Goal: Task Accomplishment & Management: Complete application form

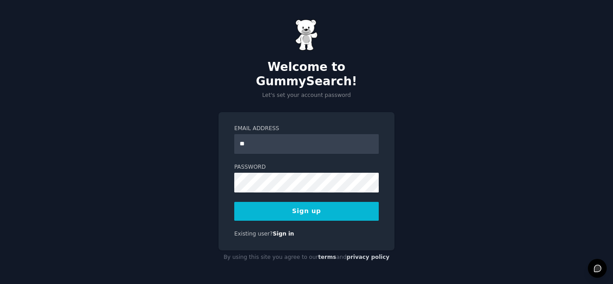
type input "**********"
click at [418, 207] on div "**********" at bounding box center [306, 142] width 613 height 284
click at [428, 179] on div "**********" at bounding box center [306, 142] width 613 height 284
click at [350, 205] on button "Sign up" at bounding box center [306, 211] width 145 height 19
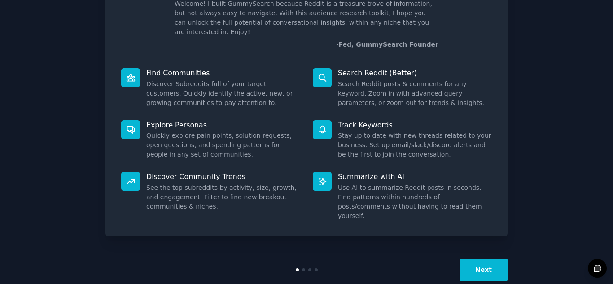
click at [484, 259] on button "Next" at bounding box center [484, 270] width 48 height 22
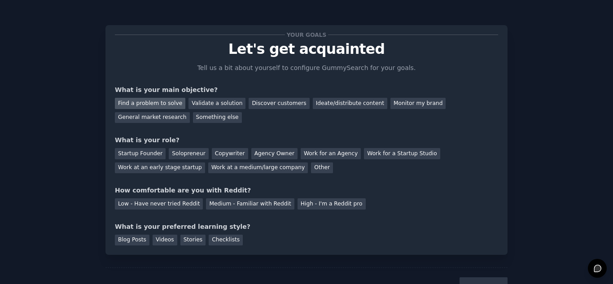
click at [140, 103] on div "Find a problem to solve" at bounding box center [150, 103] width 70 height 11
click at [205, 101] on div "Validate a solution" at bounding box center [217, 103] width 57 height 11
click at [149, 101] on div "Find a problem to solve" at bounding box center [150, 103] width 70 height 11
click at [150, 155] on div "Startup Founder" at bounding box center [140, 153] width 51 height 11
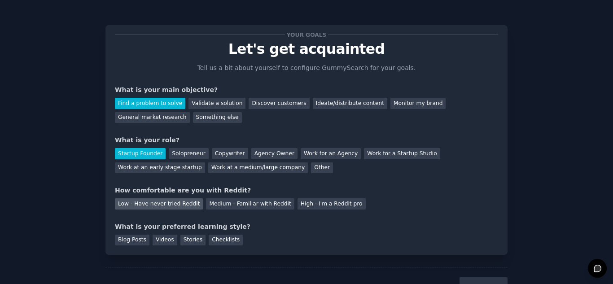
click at [165, 205] on div "Low - Have never tried Reddit" at bounding box center [159, 203] width 88 height 11
click at [214, 242] on div "Checklists" at bounding box center [226, 240] width 34 height 11
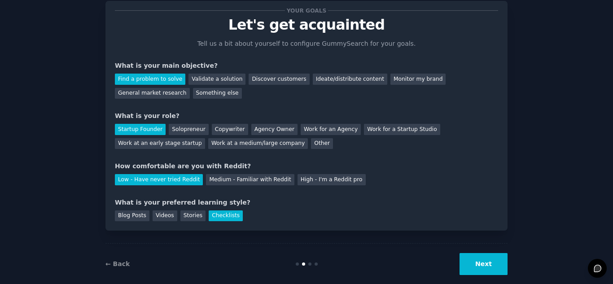
scroll to position [37, 0]
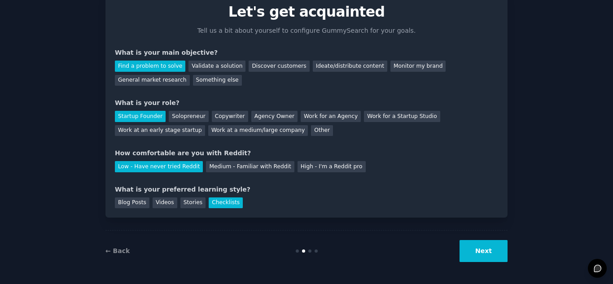
click at [489, 251] on button "Next" at bounding box center [484, 251] width 48 height 22
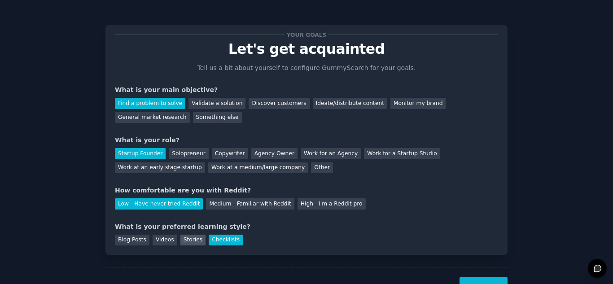
click at [184, 242] on div "Stories" at bounding box center [192, 240] width 25 height 11
click at [225, 242] on div "Checklists" at bounding box center [226, 240] width 34 height 11
click at [197, 100] on div "Validate a solution" at bounding box center [217, 103] width 57 height 11
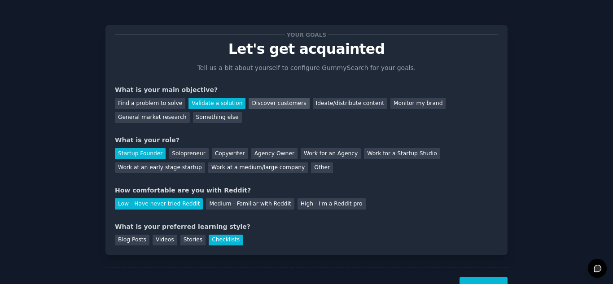
click at [257, 101] on div "Discover customers" at bounding box center [279, 103] width 61 height 11
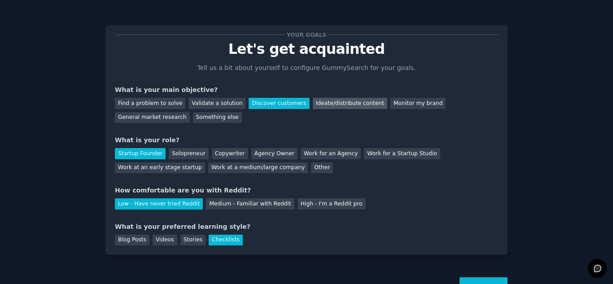
click at [313, 102] on div "Ideate/distribute content" at bounding box center [350, 103] width 75 height 11
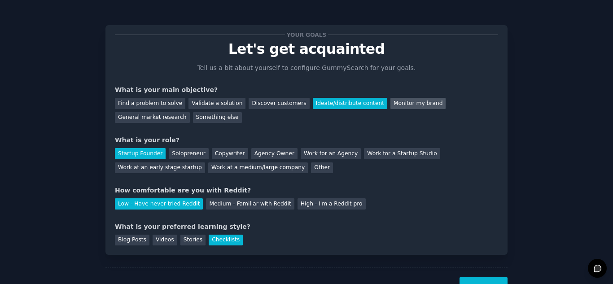
click at [391, 102] on div "Monitor my brand" at bounding box center [418, 103] width 55 height 11
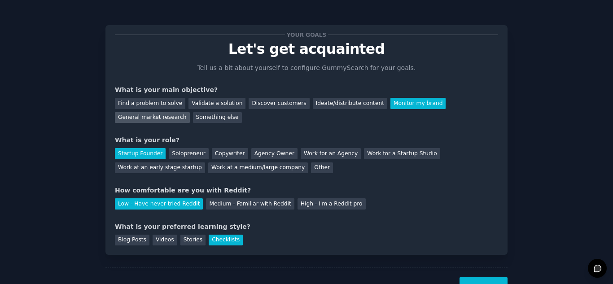
click at [190, 112] on div "General market research" at bounding box center [152, 117] width 75 height 11
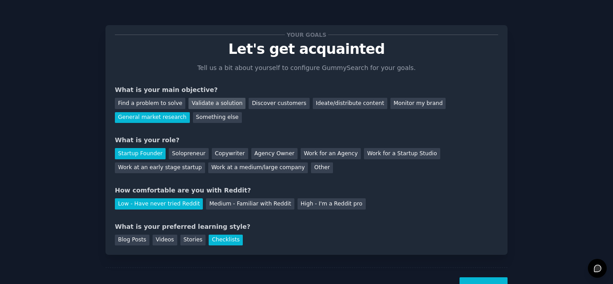
click at [221, 103] on div "Validate a solution" at bounding box center [217, 103] width 57 height 11
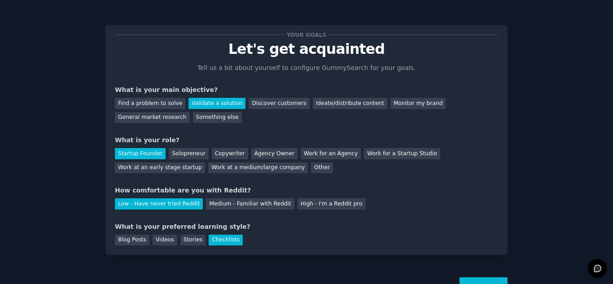
click at [476, 282] on button "Next" at bounding box center [484, 288] width 48 height 22
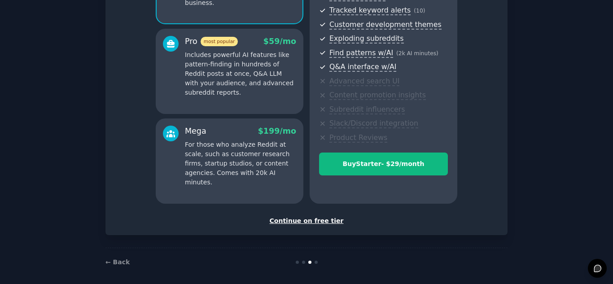
scroll to position [146, 0]
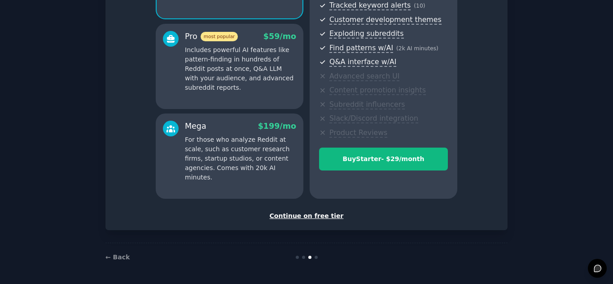
click at [325, 220] on div "Continue on free tier" at bounding box center [306, 215] width 383 height 9
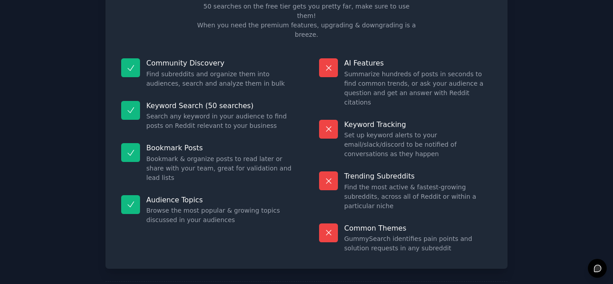
scroll to position [66, 0]
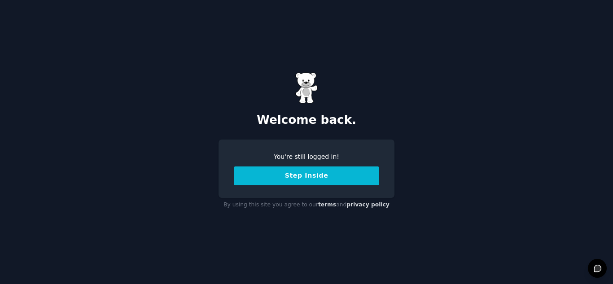
click at [316, 176] on button "Step Inside" at bounding box center [306, 176] width 145 height 19
